Goal: Find specific page/section: Find specific page/section

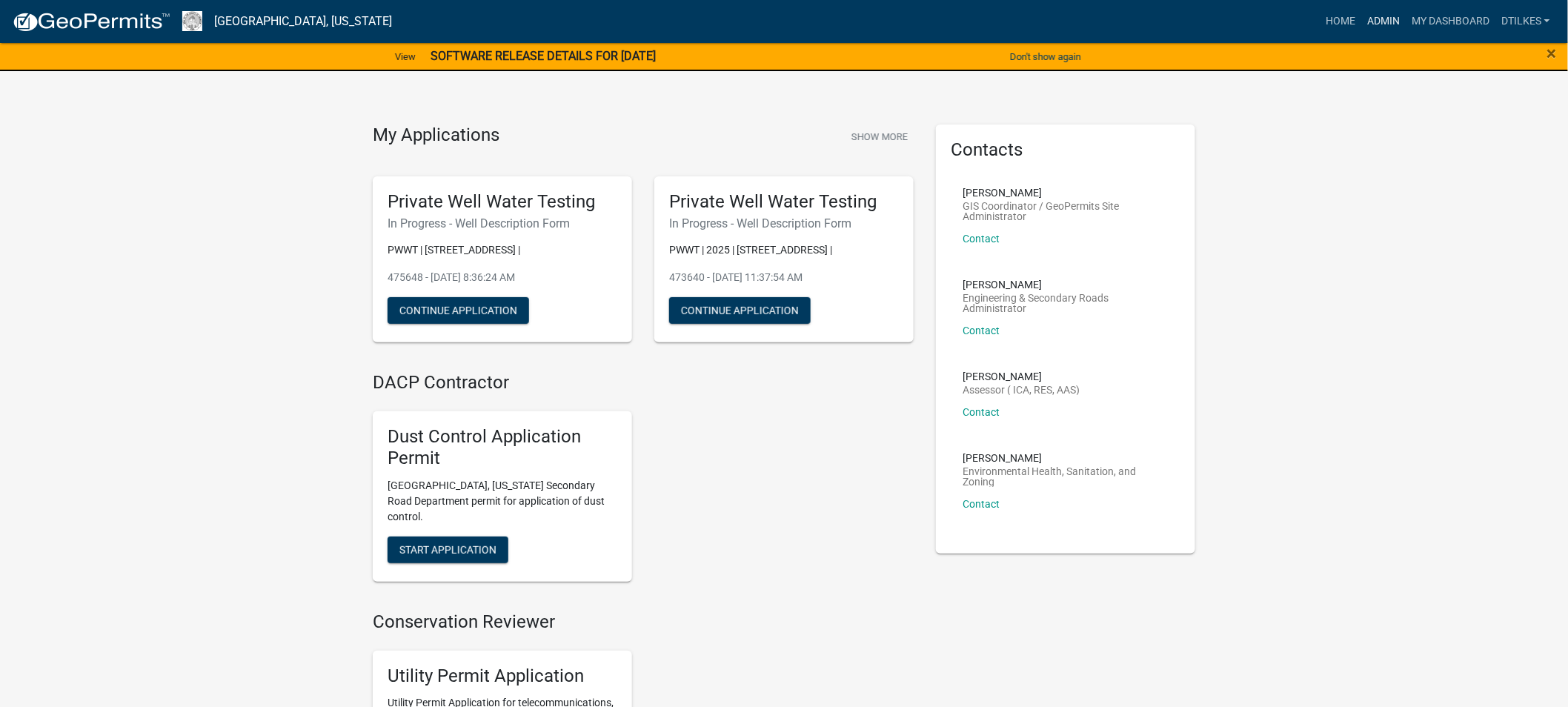
click at [1383, 20] on link "Admin" at bounding box center [1382, 22] width 44 height 28
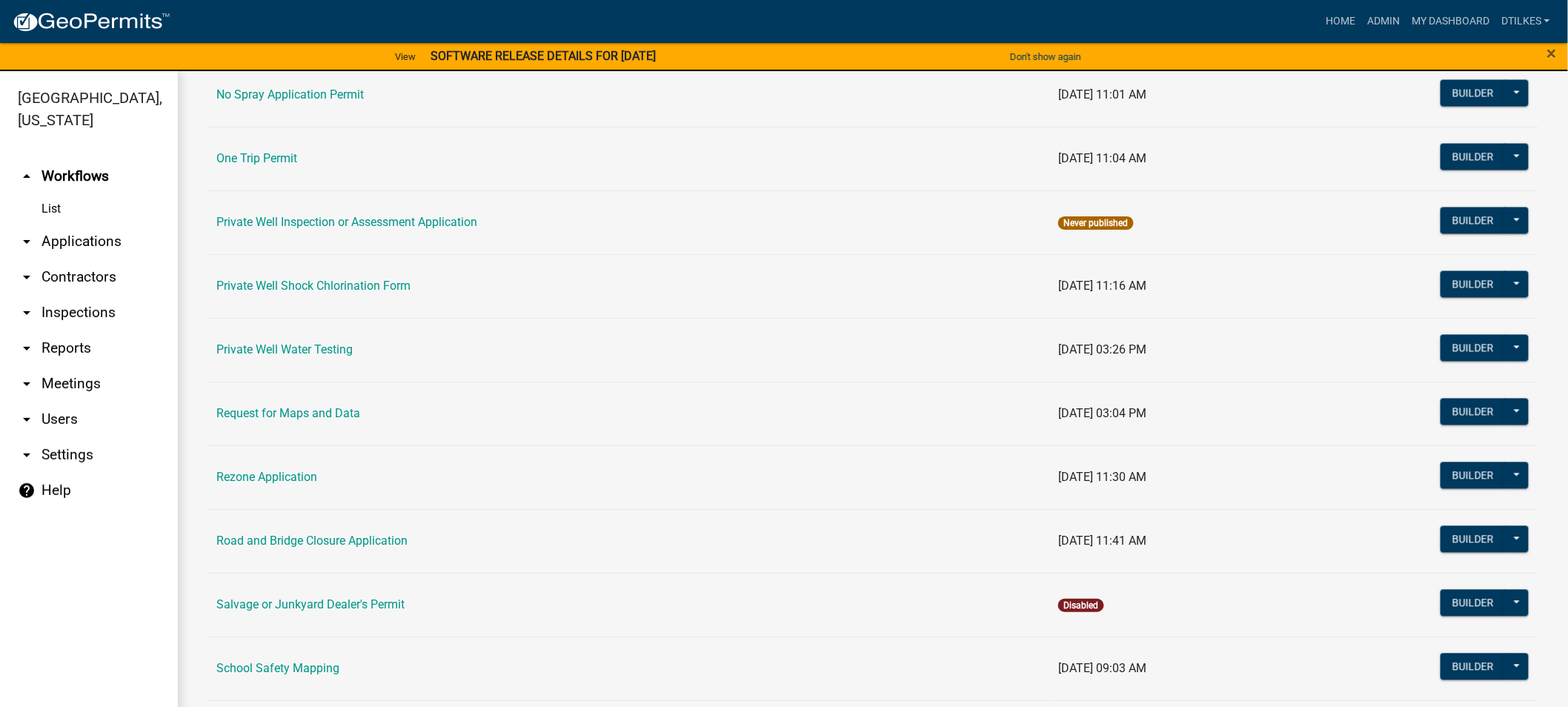
scroll to position [1316, 0]
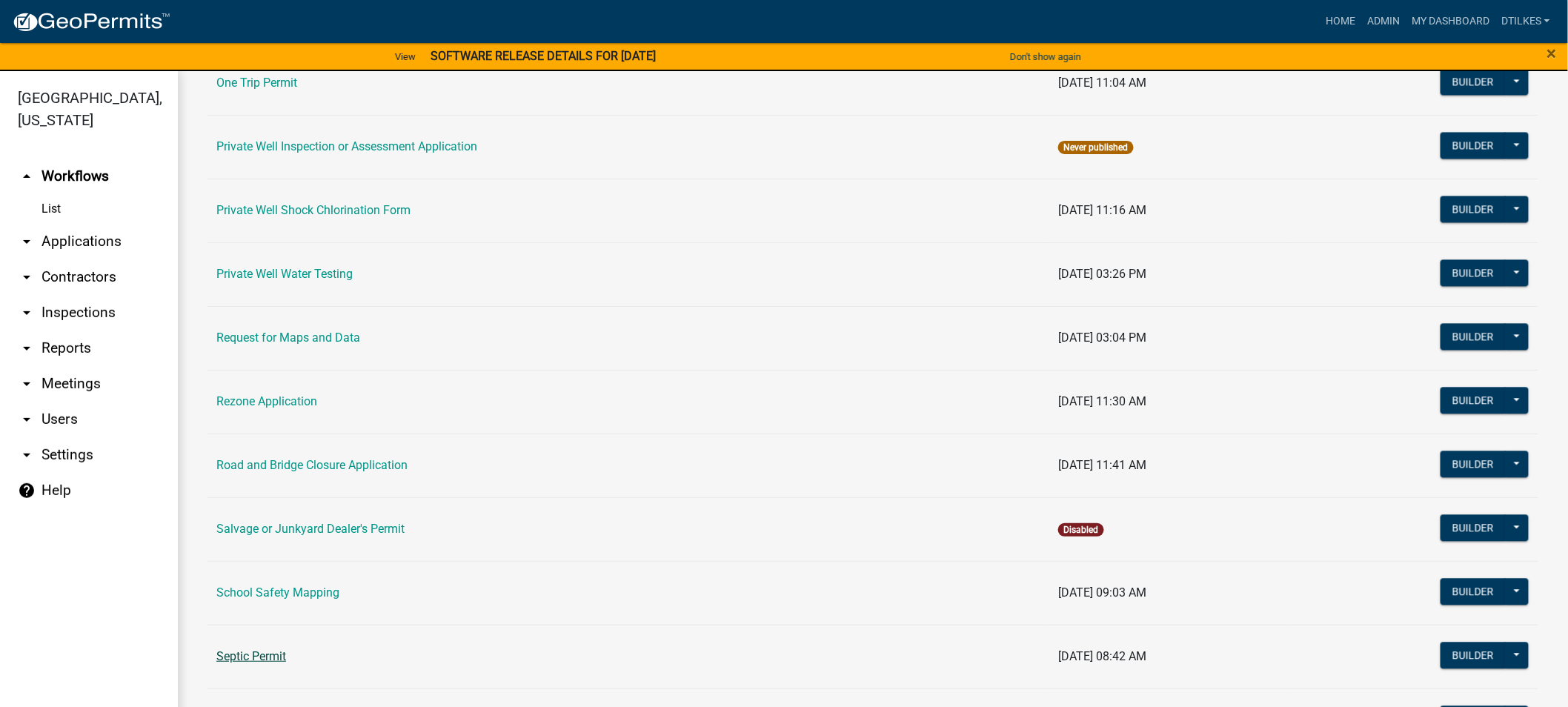
click at [268, 661] on link "Septic Permit" at bounding box center [250, 655] width 69 height 14
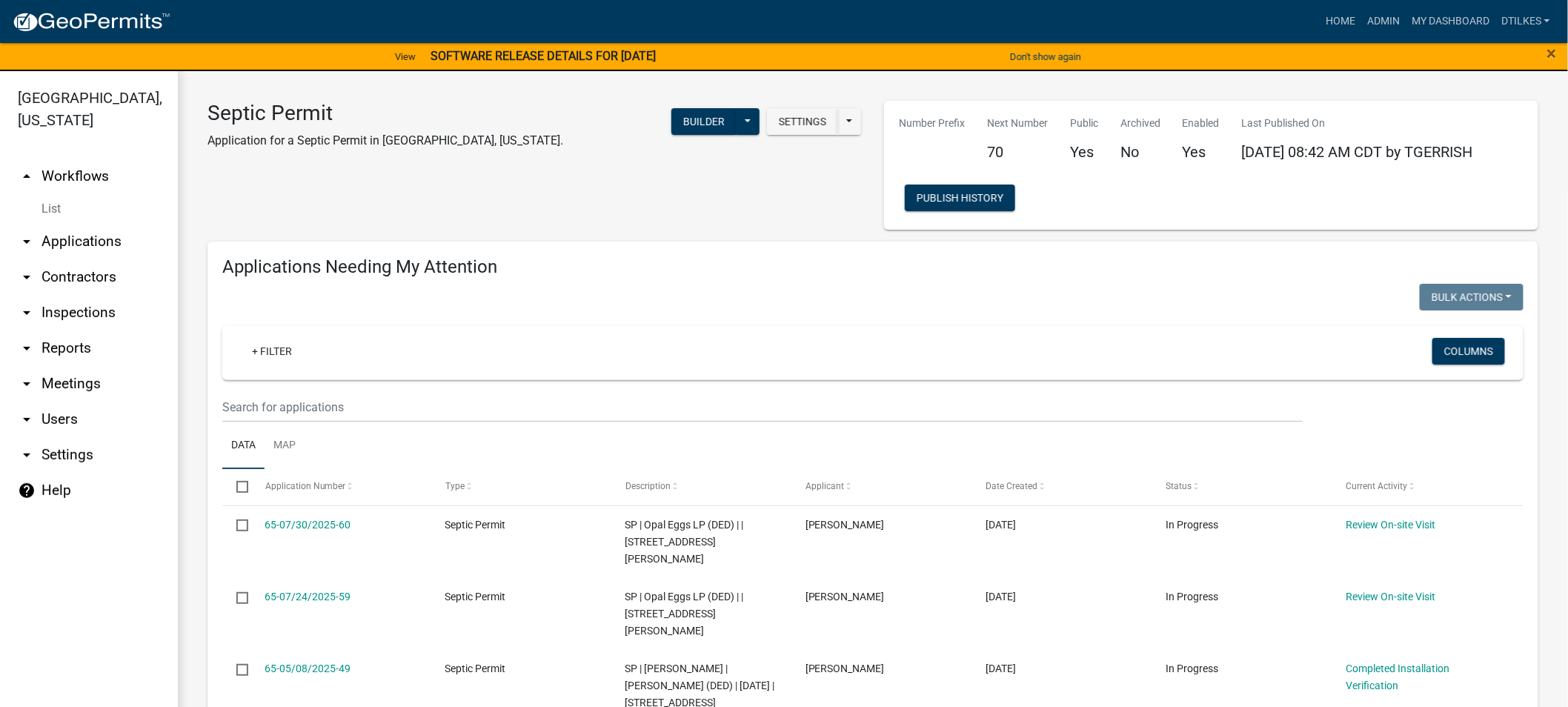
select select "2: 50"
click at [1339, 24] on link "Home" at bounding box center [1340, 22] width 41 height 28
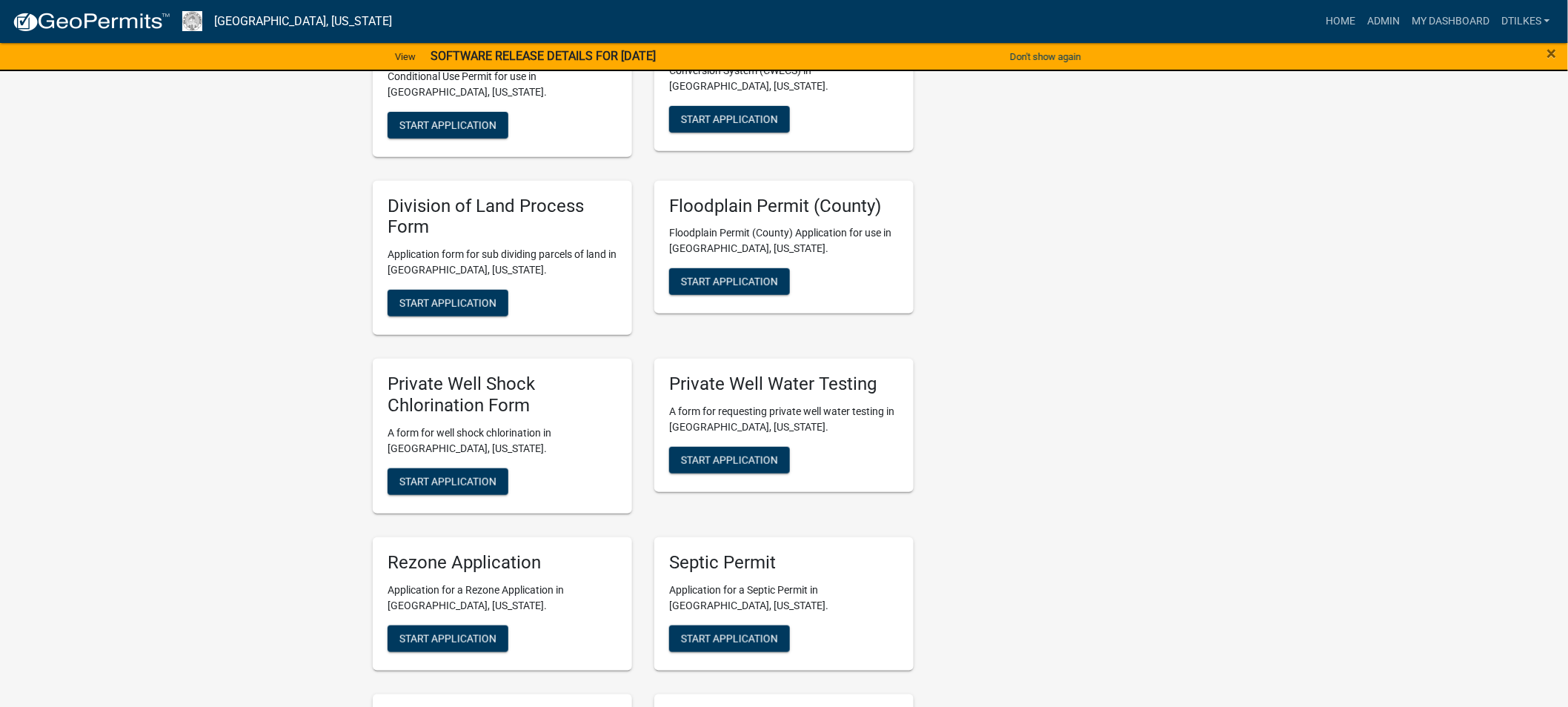
scroll to position [2632, 0]
